Goal: Task Accomplishment & Management: Manage account settings

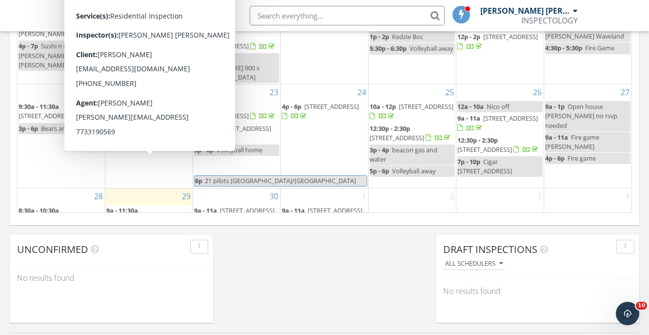
scroll to position [889, 650]
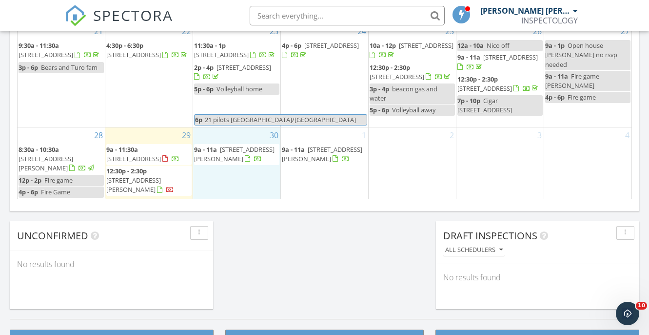
click at [232, 191] on div "30 9a - 11a 854 W Cornelia Ave 302, Chicago 60657" at bounding box center [236, 163] width 87 height 72
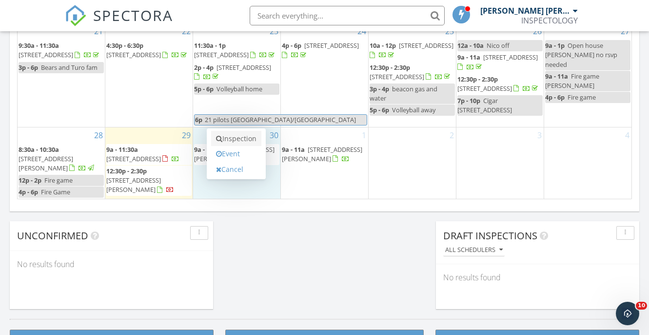
click at [249, 139] on link "Inspection" at bounding box center [236, 139] width 50 height 16
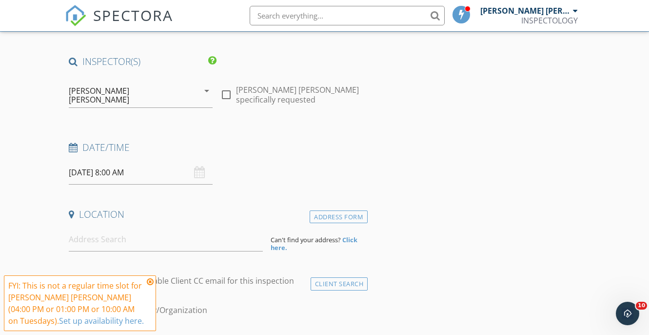
scroll to position [59, 0]
click at [141, 165] on input "09/30/2025 8:00 AM" at bounding box center [141, 172] width 144 height 24
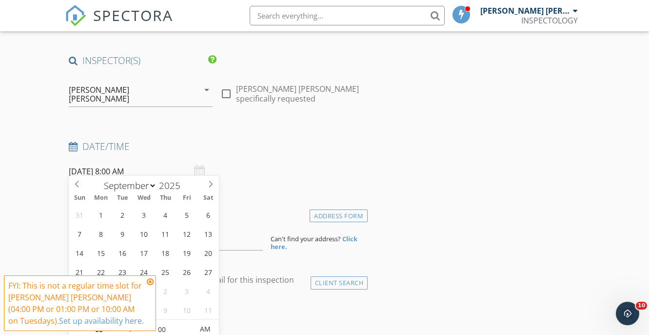
scroll to position [188, 0]
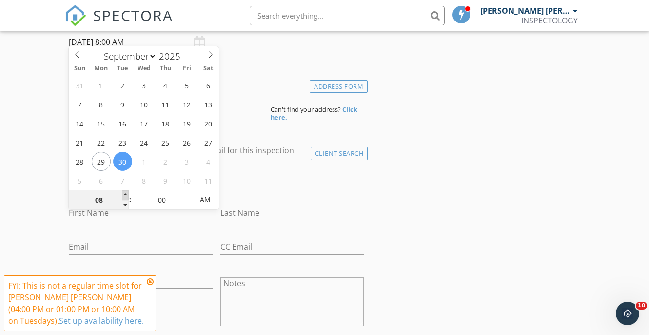
type input "09"
type input "09/30/2025 9:00 AM"
click at [127, 193] on span at bounding box center [125, 195] width 7 height 10
type input "10"
type input "09/30/2025 10:00 AM"
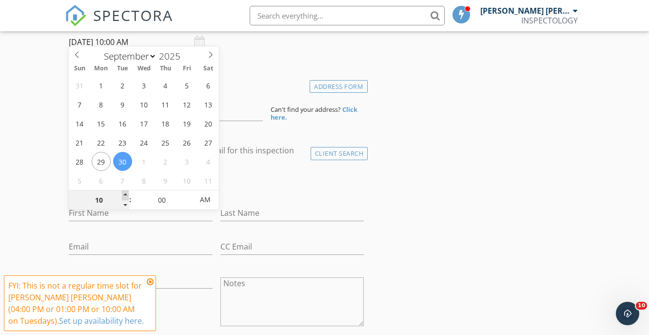
click at [127, 193] on span at bounding box center [125, 195] width 7 height 10
type input "11"
type input "09/30/2025 11:00 AM"
click at [127, 193] on span at bounding box center [125, 195] width 7 height 10
type input "12"
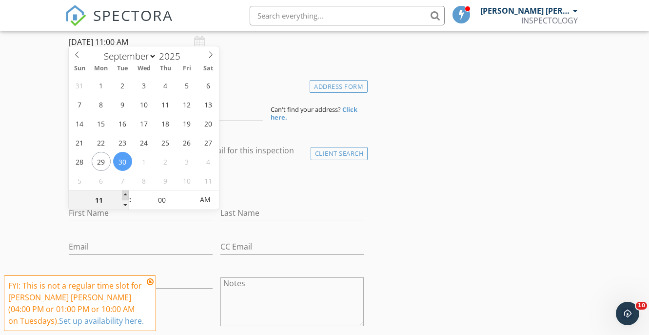
type input "09/30/2025 12:00 PM"
click at [127, 193] on span at bounding box center [125, 195] width 7 height 10
type input "01"
type input "09/30/2025 1:00 PM"
click at [127, 193] on span at bounding box center [125, 195] width 7 height 10
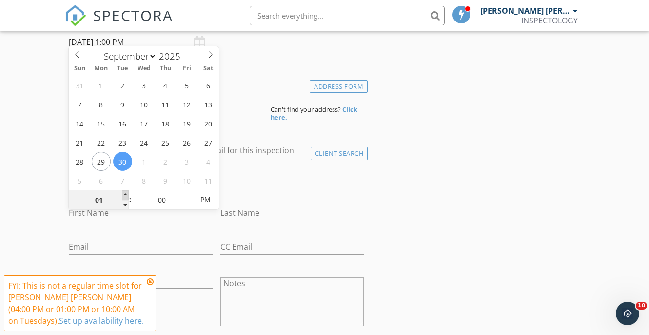
type input "02"
type input "09/30/2025 2:00 PM"
click at [127, 193] on span at bounding box center [125, 195] width 7 height 10
type input "03"
type input "09/30/2025 3:00 PM"
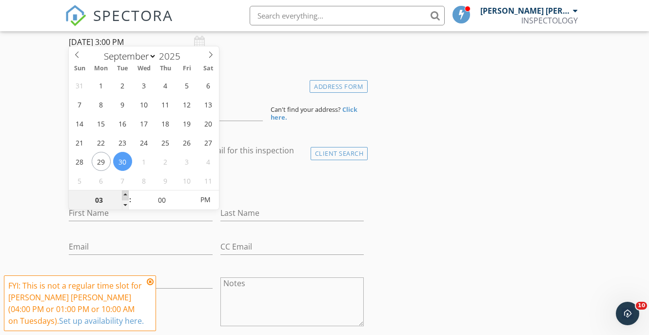
click at [127, 193] on span at bounding box center [125, 195] width 7 height 10
type input "04"
type input "09/30/2025 4:00 PM"
click at [127, 193] on span at bounding box center [125, 195] width 7 height 10
type input "03"
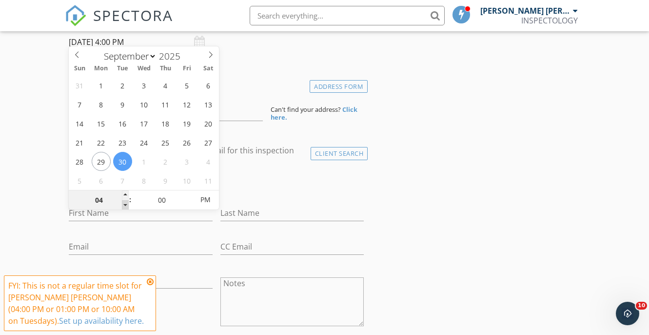
type input "09/30/2025 3:00 PM"
click at [125, 208] on span at bounding box center [125, 205] width 7 height 10
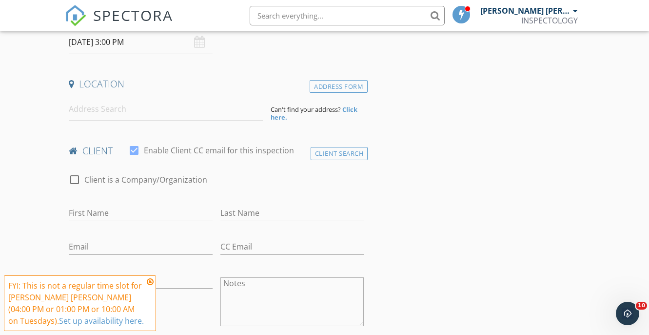
click at [274, 146] on label "Enable Client CC email for this inspection" at bounding box center [219, 150] width 150 height 10
checkbox input "false"
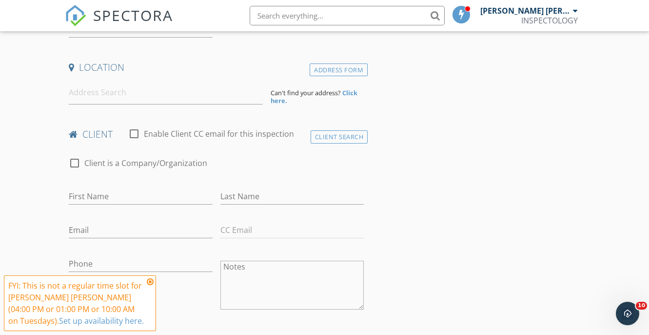
scroll to position [207, 0]
click at [191, 89] on input at bounding box center [166, 91] width 194 height 24
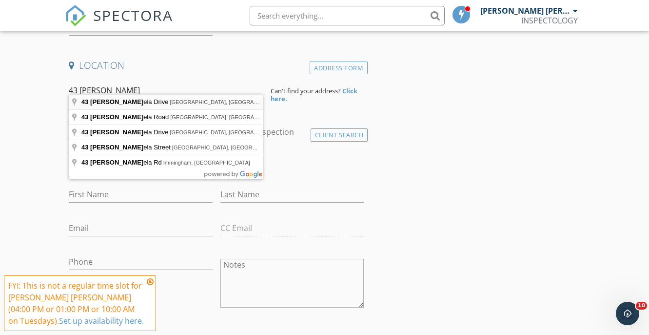
type input "43 Pamela Drive, Bensenville, IL, USA"
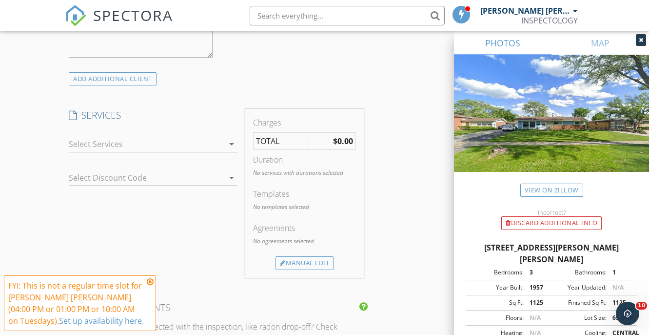
scroll to position [744, 0]
click at [109, 133] on div at bounding box center [146, 141] width 155 height 16
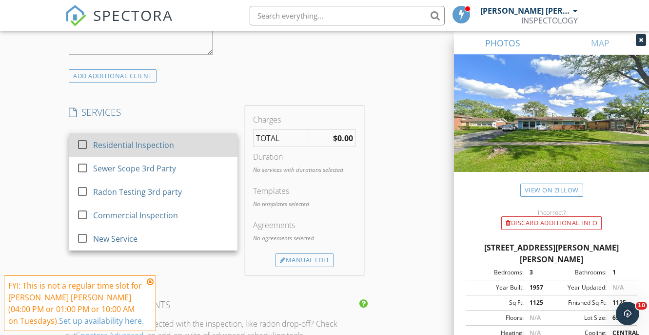
click at [94, 139] on div "Residential Inspection" at bounding box center [133, 145] width 81 height 12
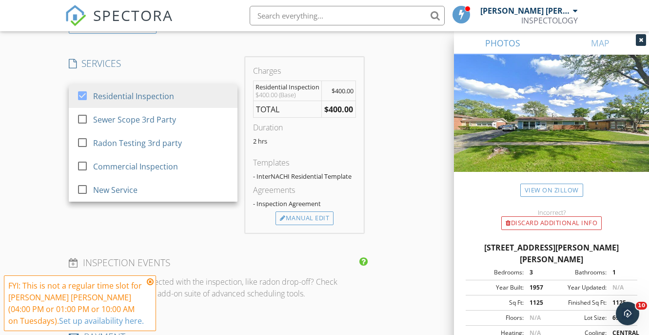
scroll to position [798, 0]
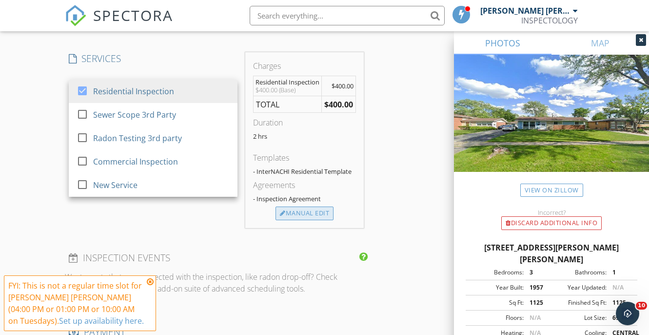
click at [301, 206] on div "Manual Edit" at bounding box center [305, 213] width 58 height 14
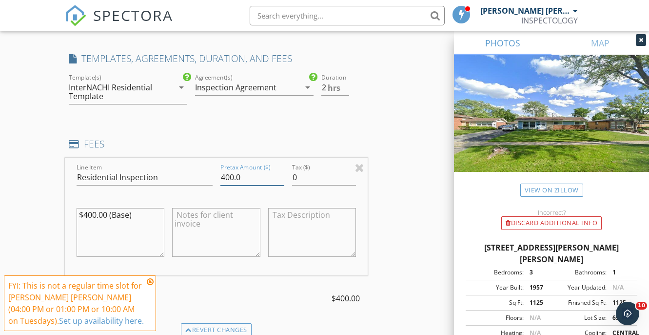
click at [227, 169] on input "400.0" at bounding box center [253, 177] width 64 height 16
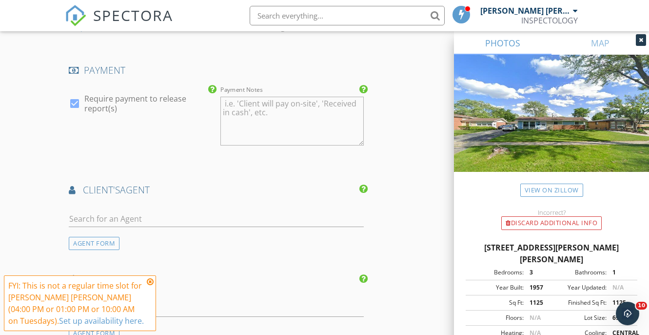
scroll to position [1175, 0]
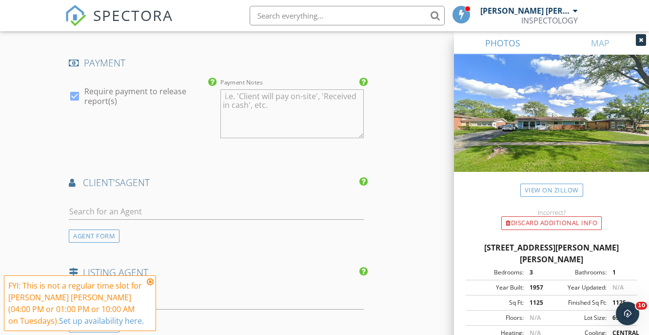
type input "220"
click at [177, 203] on input "text" at bounding box center [216, 211] width 295 height 16
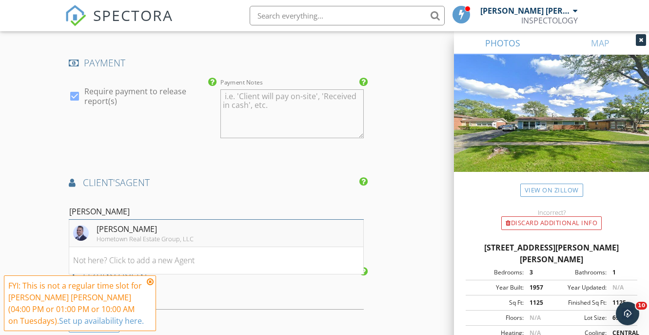
type input "edwin"
click at [141, 223] on div "Edwin Adorno" at bounding box center [145, 229] width 97 height 12
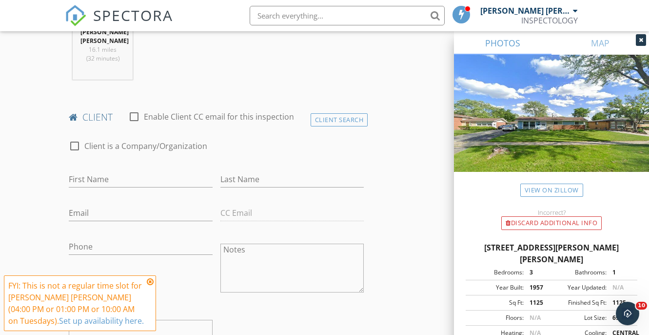
scroll to position [440, 0]
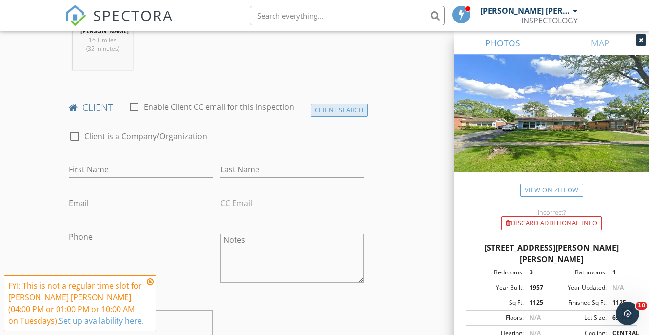
click at [343, 103] on div "Client Search" at bounding box center [340, 109] width 58 height 13
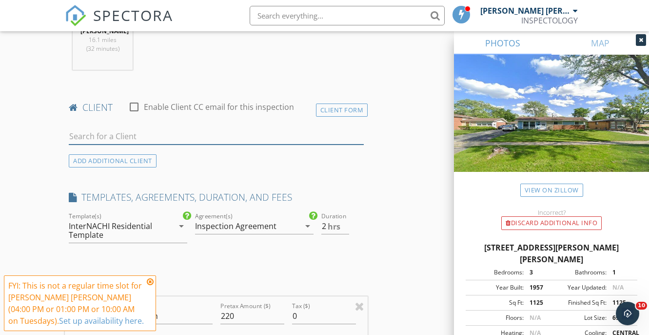
click at [121, 128] on input "text" at bounding box center [216, 136] width 295 height 16
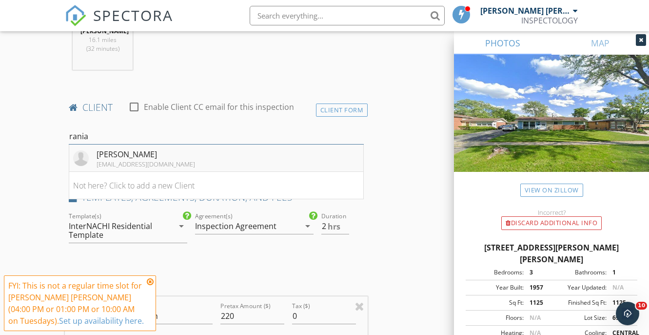
type input "rania"
click at [144, 160] on div "ronniej_27@yahoo.com" at bounding box center [146, 164] width 99 height 8
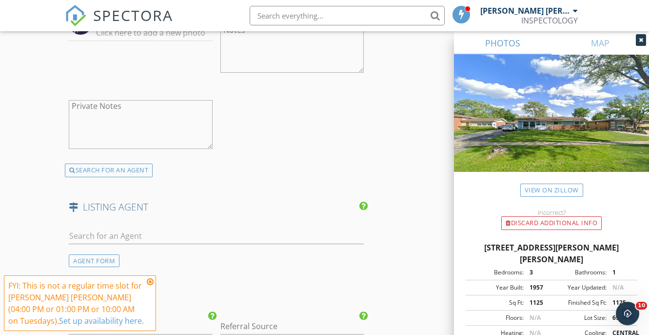
scroll to position [1772, 0]
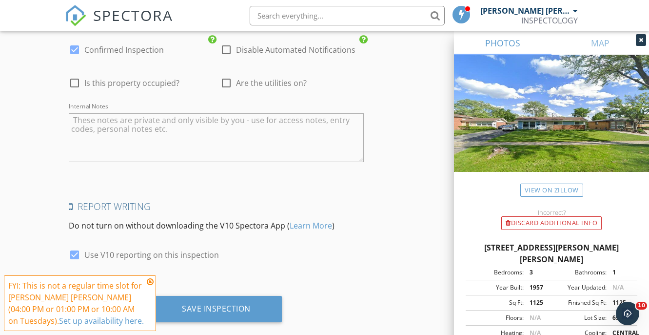
click at [152, 279] on icon at bounding box center [150, 282] width 7 height 8
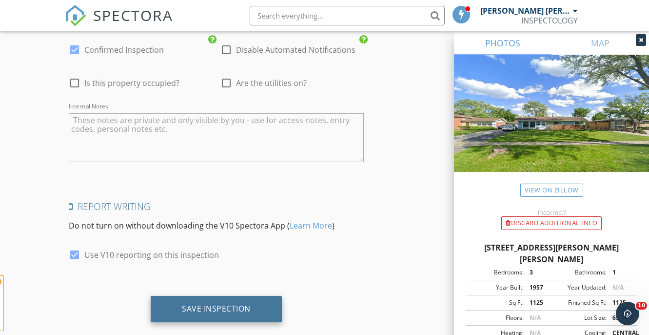
click at [169, 296] on div "Save Inspection" at bounding box center [216, 309] width 131 height 26
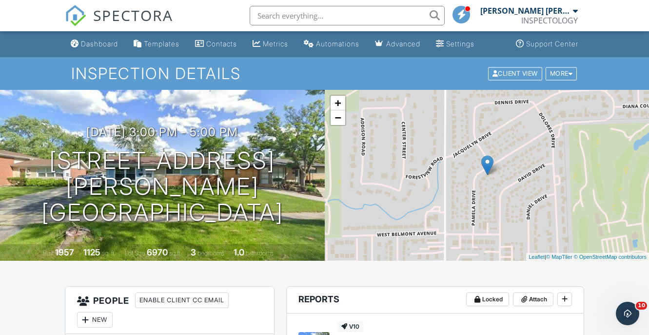
click at [106, 45] on div "Dashboard" at bounding box center [99, 44] width 37 height 8
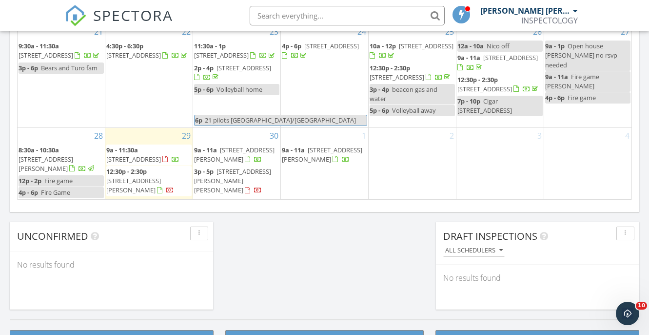
scroll to position [697, 0]
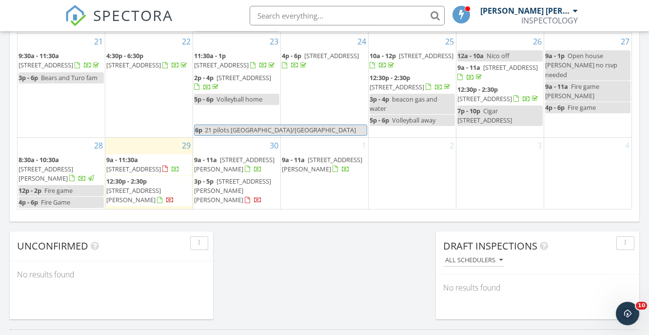
scroll to position [692, 0]
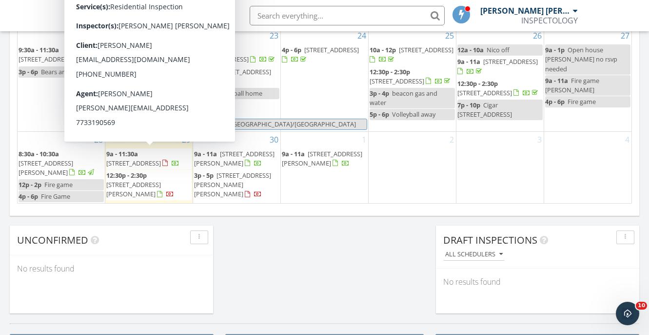
click at [141, 153] on link "9a - 11:30a [STREET_ADDRESS]" at bounding box center [142, 158] width 73 height 18
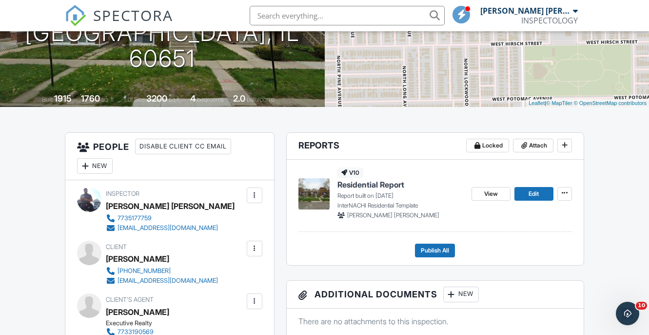
scroll to position [169, 0]
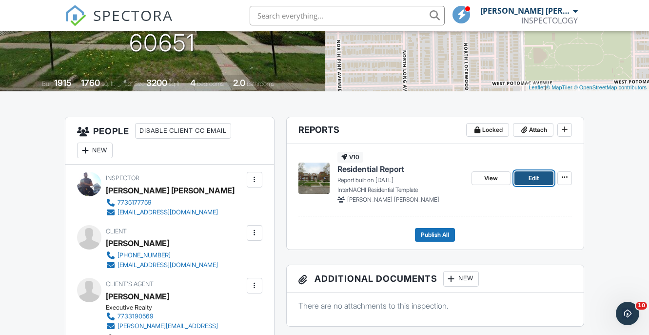
click at [532, 176] on span "Edit" at bounding box center [534, 178] width 10 height 10
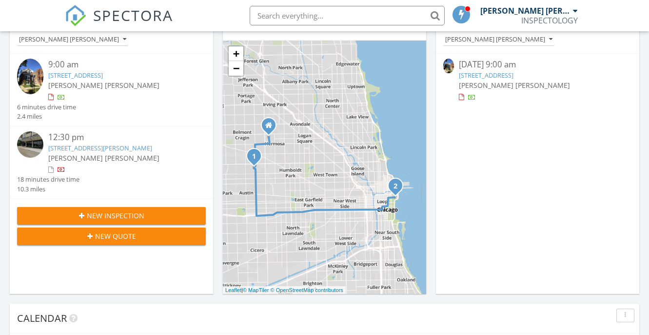
scroll to position [125, 0]
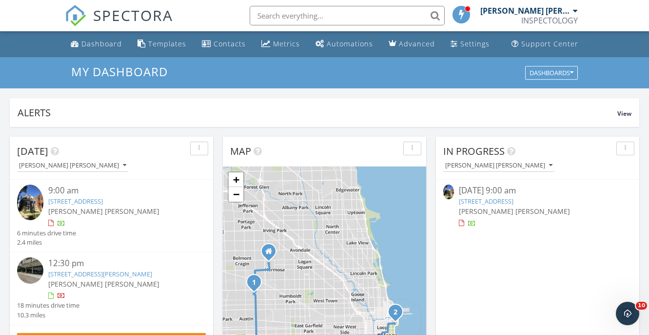
click at [93, 204] on link "[STREET_ADDRESS]" at bounding box center [75, 201] width 55 height 9
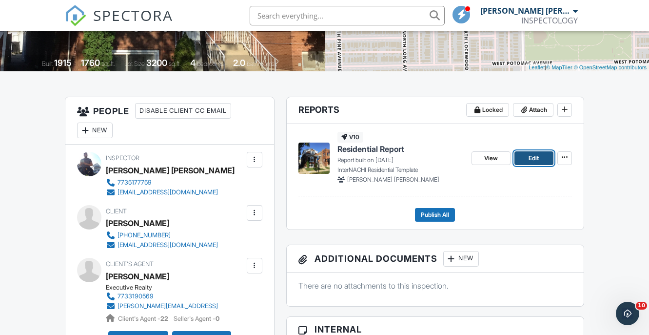
click at [532, 160] on span "Edit" at bounding box center [534, 158] width 10 height 10
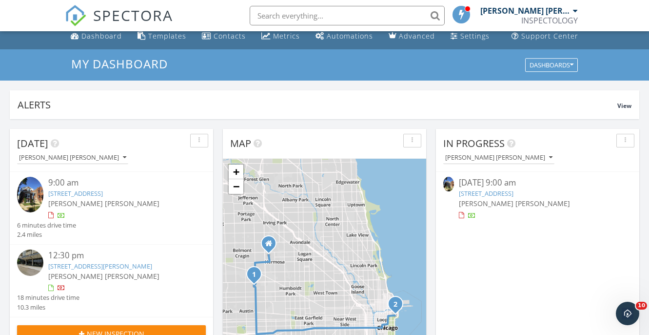
click at [103, 193] on link "[STREET_ADDRESS]" at bounding box center [75, 193] width 55 height 9
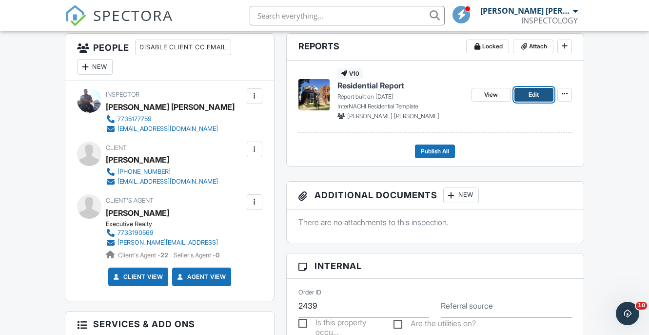
click at [536, 94] on span "Edit" at bounding box center [534, 95] width 10 height 10
